Goal: Obtain resource: Download file/media

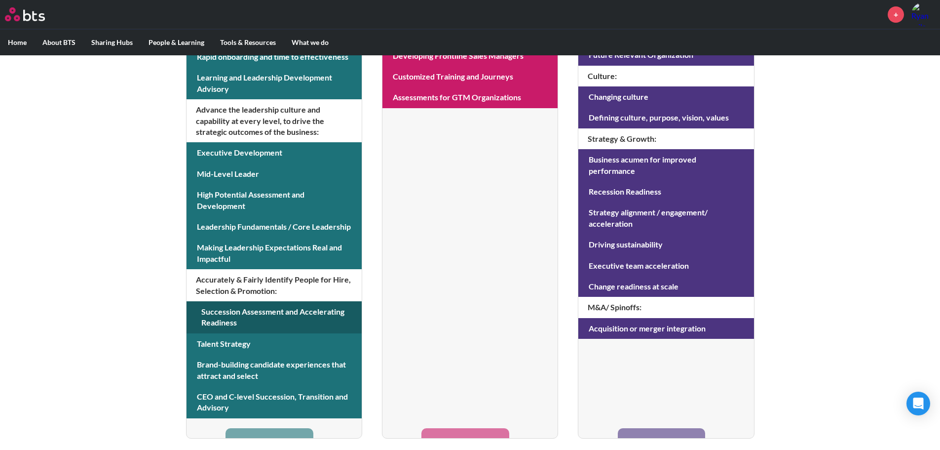
scroll to position [395, 0]
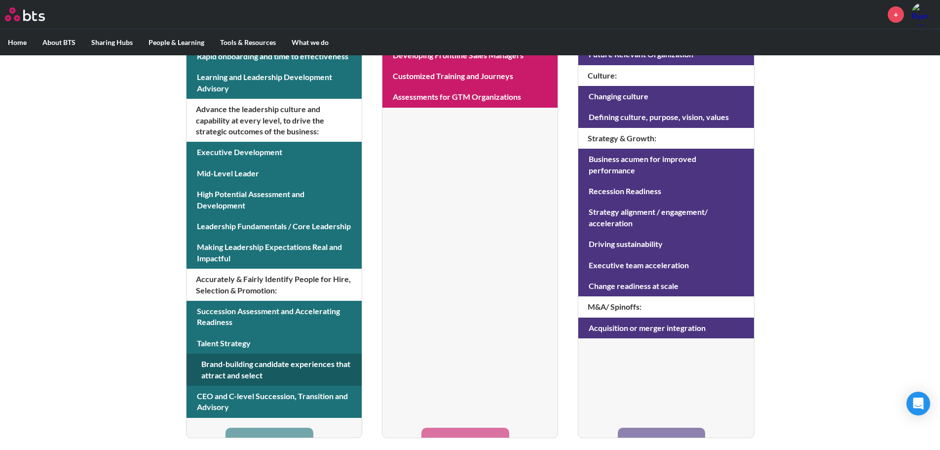
click at [270, 360] on link at bounding box center [274, 369] width 175 height 32
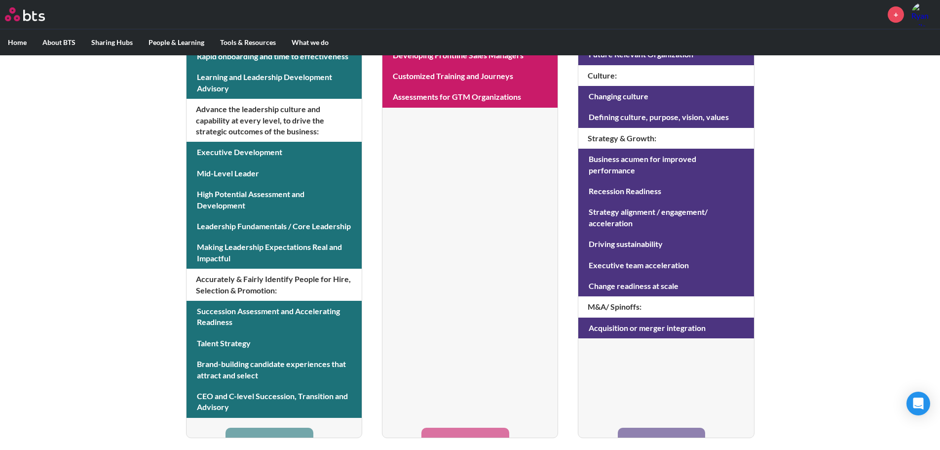
scroll to position [247, 0]
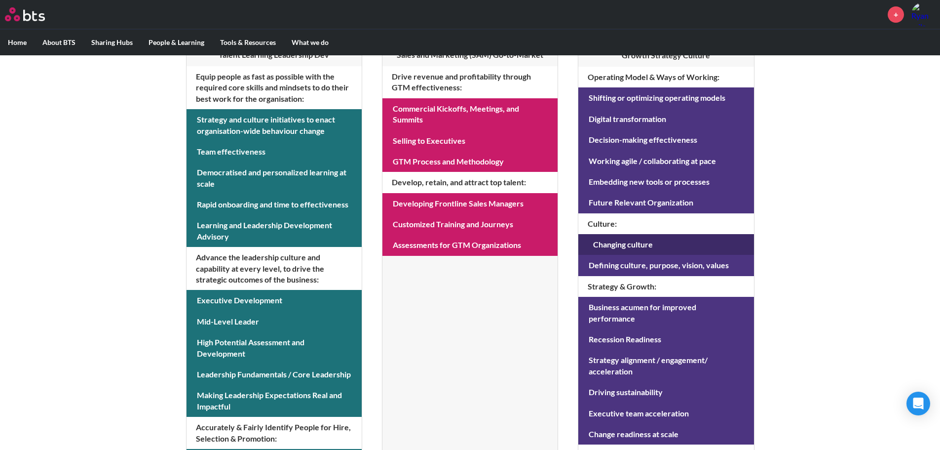
click at [642, 245] on link at bounding box center [665, 244] width 175 height 21
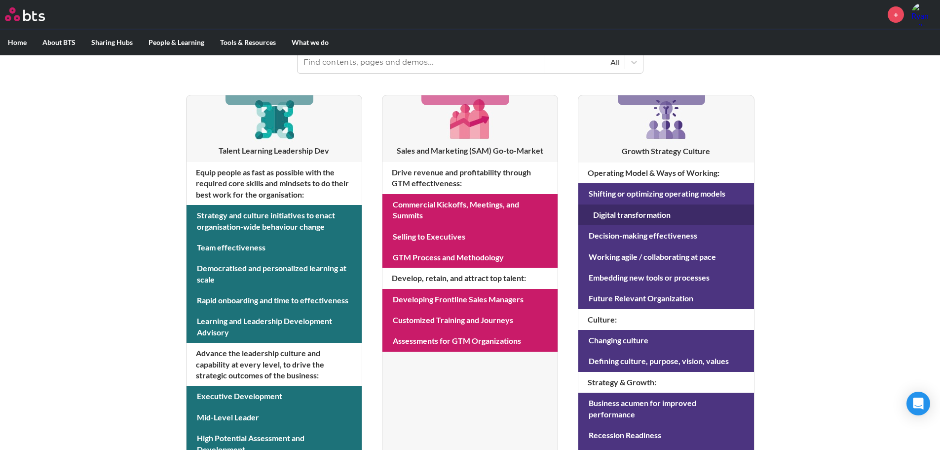
scroll to position [149, 0]
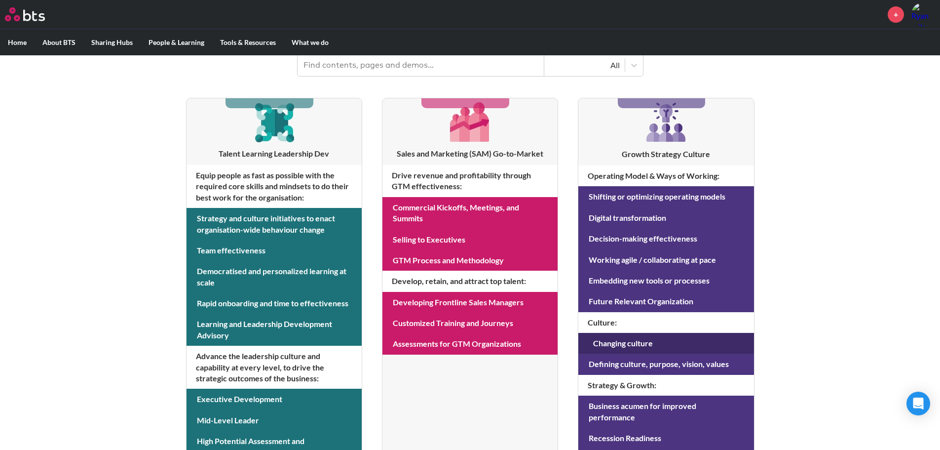
click at [665, 338] on link at bounding box center [665, 343] width 175 height 21
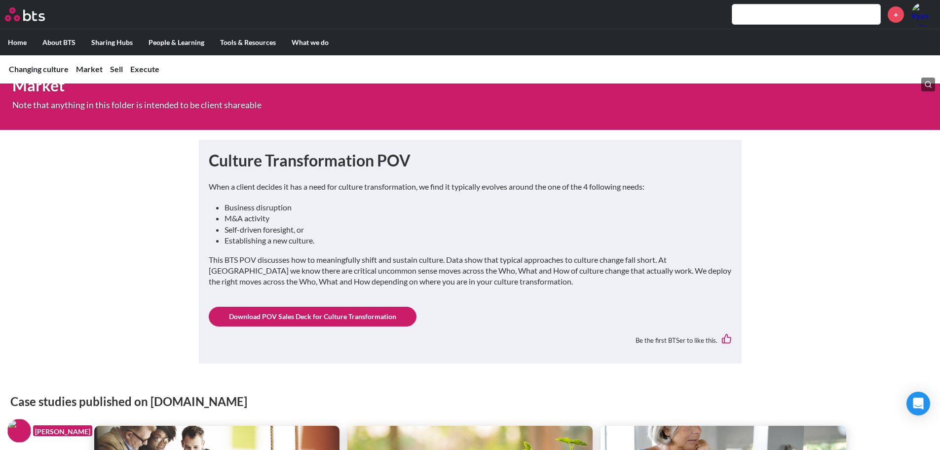
scroll to position [395, 0]
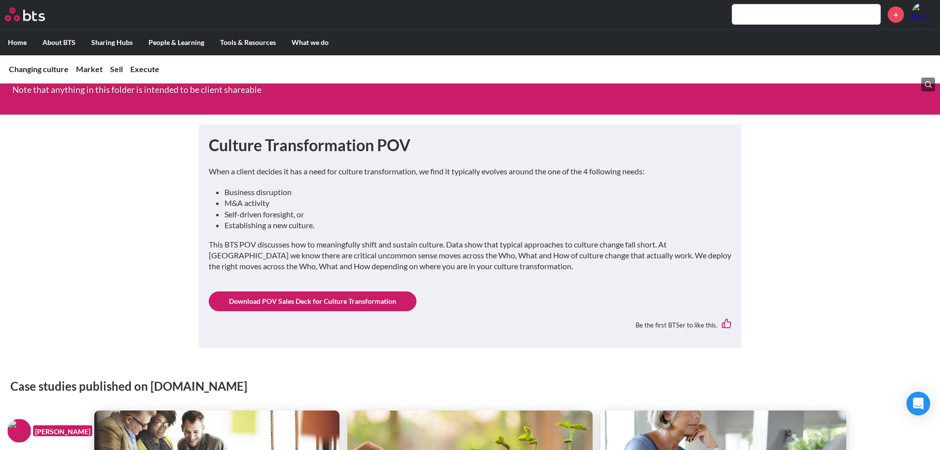
click at [299, 301] on link "Download POV Sales Deck for Culture Transformation" at bounding box center [313, 301] width 208 height 20
